Goal: Navigation & Orientation: Find specific page/section

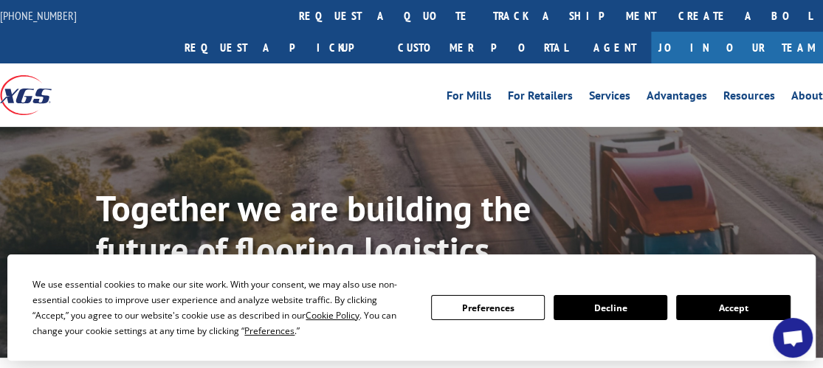
scroll to position [246, 0]
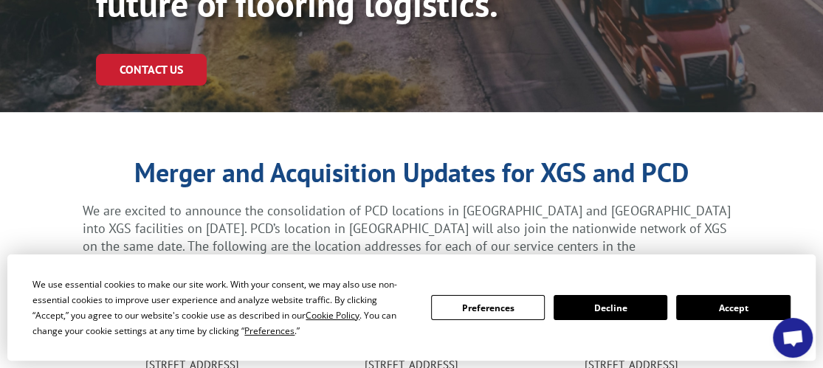
click at [725, 298] on button "Accept" at bounding box center [733, 307] width 114 height 25
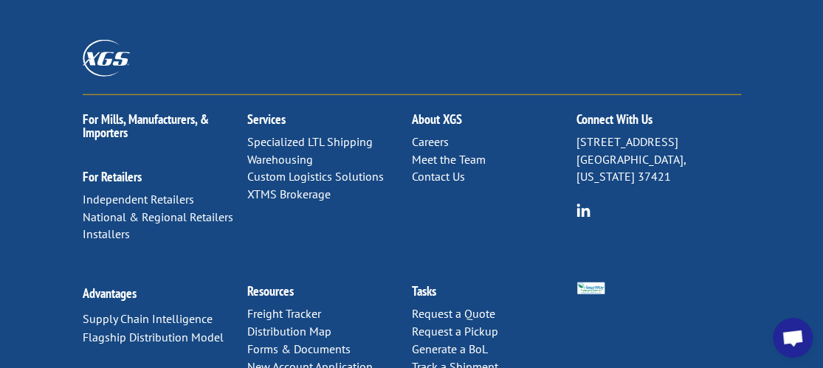
scroll to position [1700, 0]
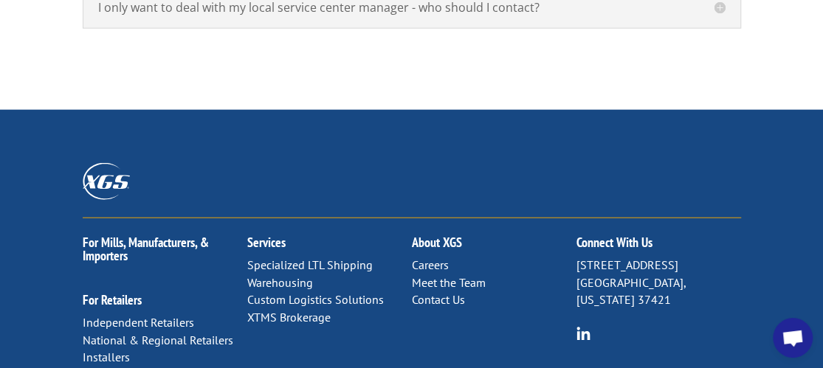
click at [446, 234] on link "About XGS" at bounding box center [437, 242] width 50 height 17
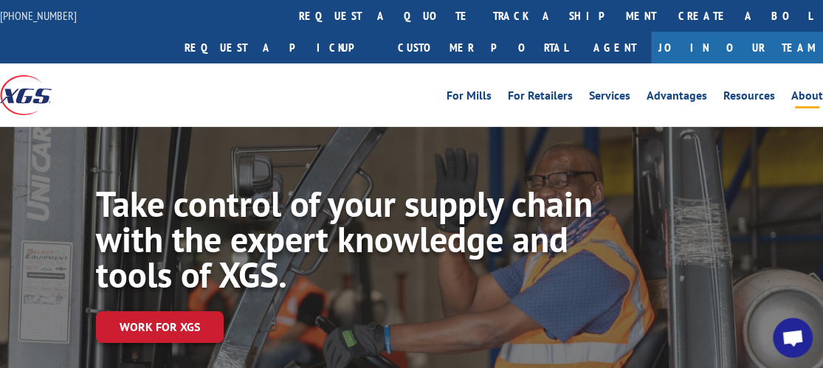
click at [772, 32] on link "Join Our Team" at bounding box center [737, 48] width 172 height 32
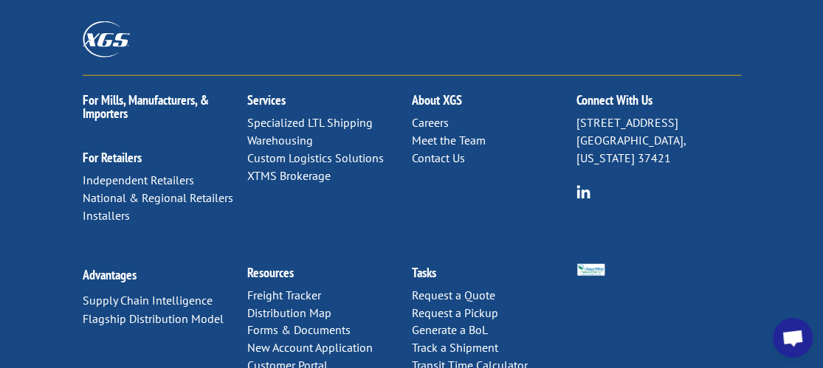
scroll to position [1598, 0]
